Goal: Transaction & Acquisition: Purchase product/service

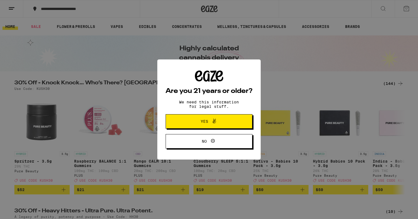
click at [204, 122] on span "Yes" at bounding box center [204, 122] width 7 height 4
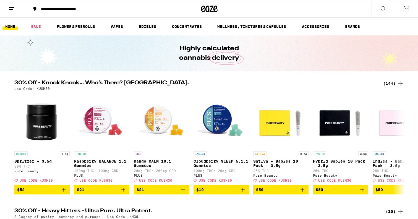
click at [11, 9] on line at bounding box center [11, 9] width 4 height 0
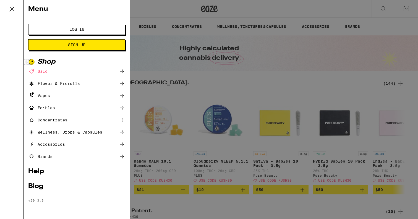
click at [81, 30] on span "Log In" at bounding box center [76, 29] width 15 height 4
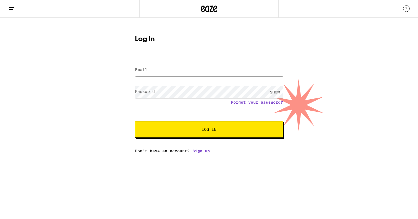
click at [143, 69] on label "Email" at bounding box center [141, 70] width 12 height 4
click at [159, 73] on input "Email" at bounding box center [209, 70] width 148 height 12
type input "[EMAIL_ADDRESS][DOMAIN_NAME]"
click at [211, 129] on span "Log In" at bounding box center [209, 130] width 15 height 4
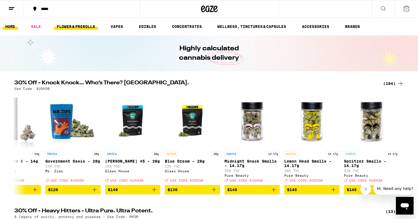
click at [80, 26] on link "FLOWER & PREROLLS" at bounding box center [76, 26] width 44 height 7
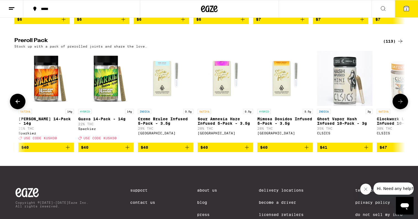
scroll to position [0, 4481]
